Goal: Task Accomplishment & Management: Manage account settings

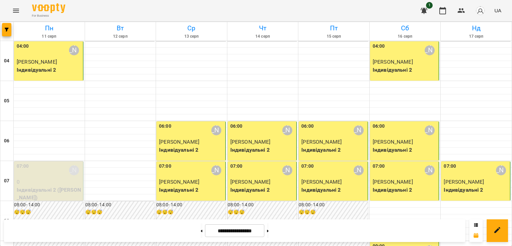
scroll to position [55, 0]
click at [268, 234] on button at bounding box center [268, 230] width 2 height 15
type input "**********"
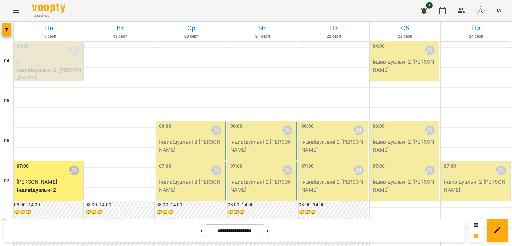
scroll to position [0, 0]
click at [186, 146] on p "Індивідуальні 2 - [PERSON_NAME]" at bounding box center [191, 146] width 65 height 16
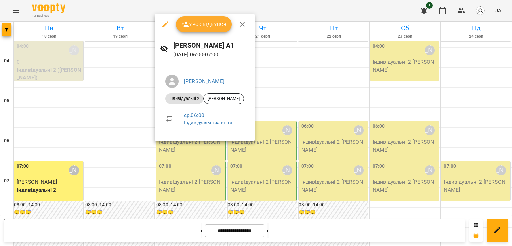
click at [208, 25] on span "Урок відбувся" at bounding box center [203, 24] width 45 height 8
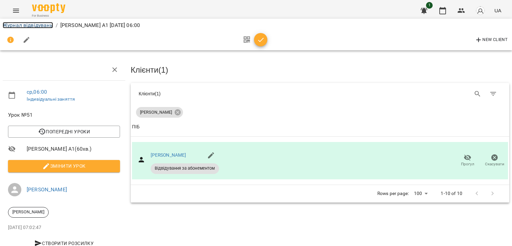
click at [41, 23] on link "Журнал відвідувань" at bounding box center [28, 25] width 50 height 6
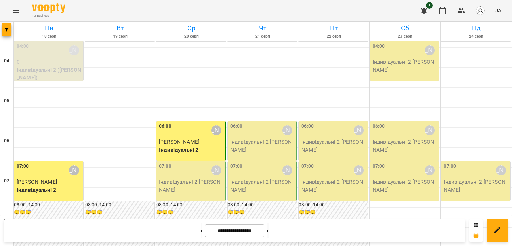
click at [187, 178] on p "Індивідуальні 2 - [PERSON_NAME]" at bounding box center [191, 186] width 65 height 16
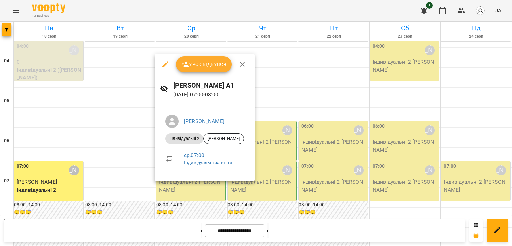
click at [201, 66] on span "Урок відбувся" at bounding box center [203, 64] width 45 height 8
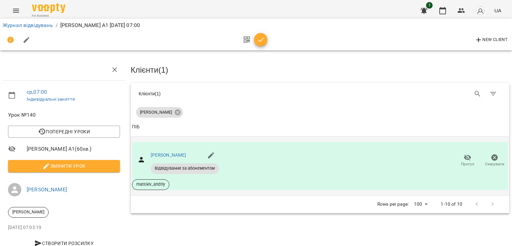
click at [463, 157] on icon "button" at bounding box center [467, 158] width 8 height 8
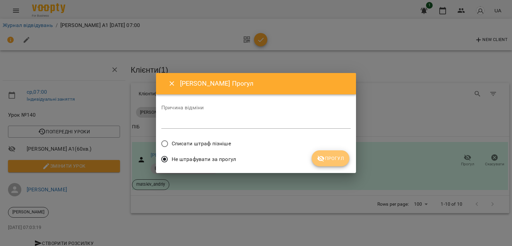
click at [329, 160] on span "Прогул" at bounding box center [330, 158] width 27 height 8
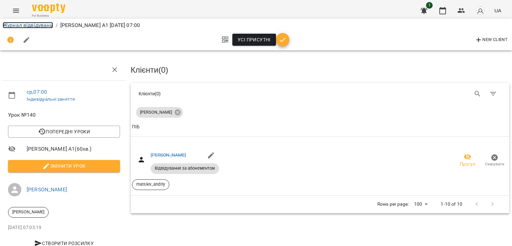
click at [40, 26] on link "Журнал відвідувань" at bounding box center [28, 25] width 50 height 6
